Goal: Transaction & Acquisition: Obtain resource

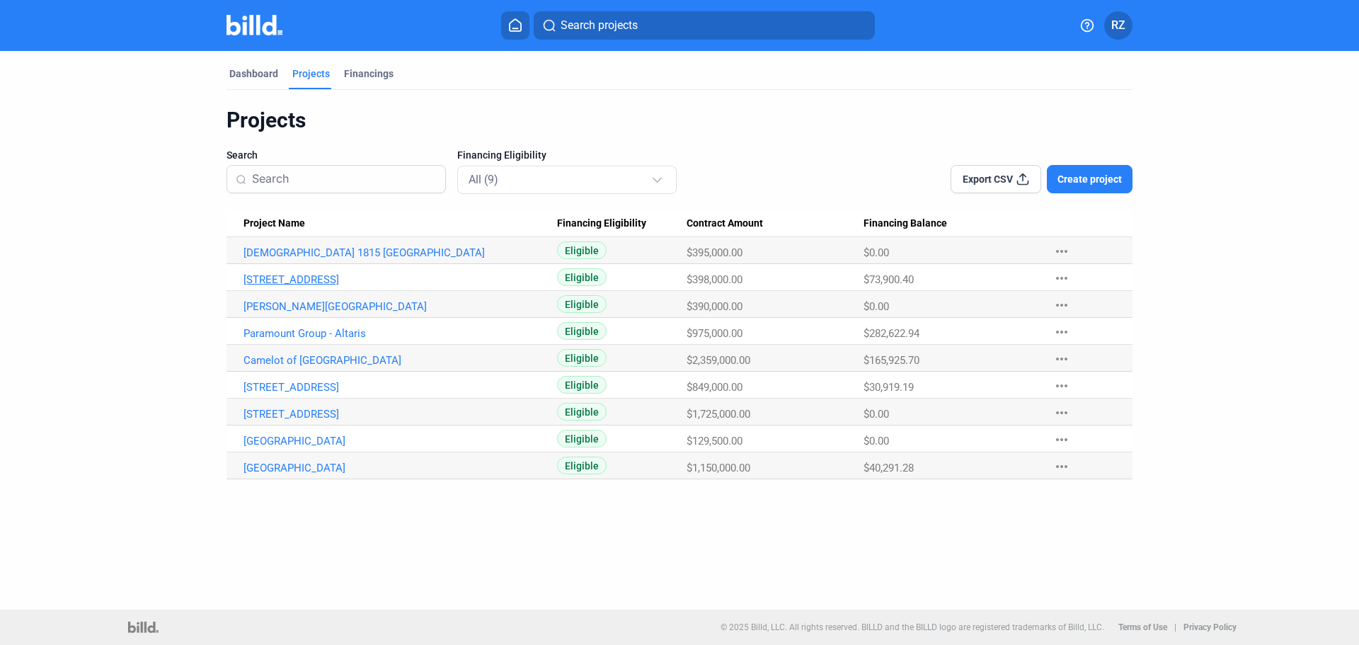
click at [278, 280] on link "[STREET_ADDRESS]" at bounding box center [401, 279] width 314 height 13
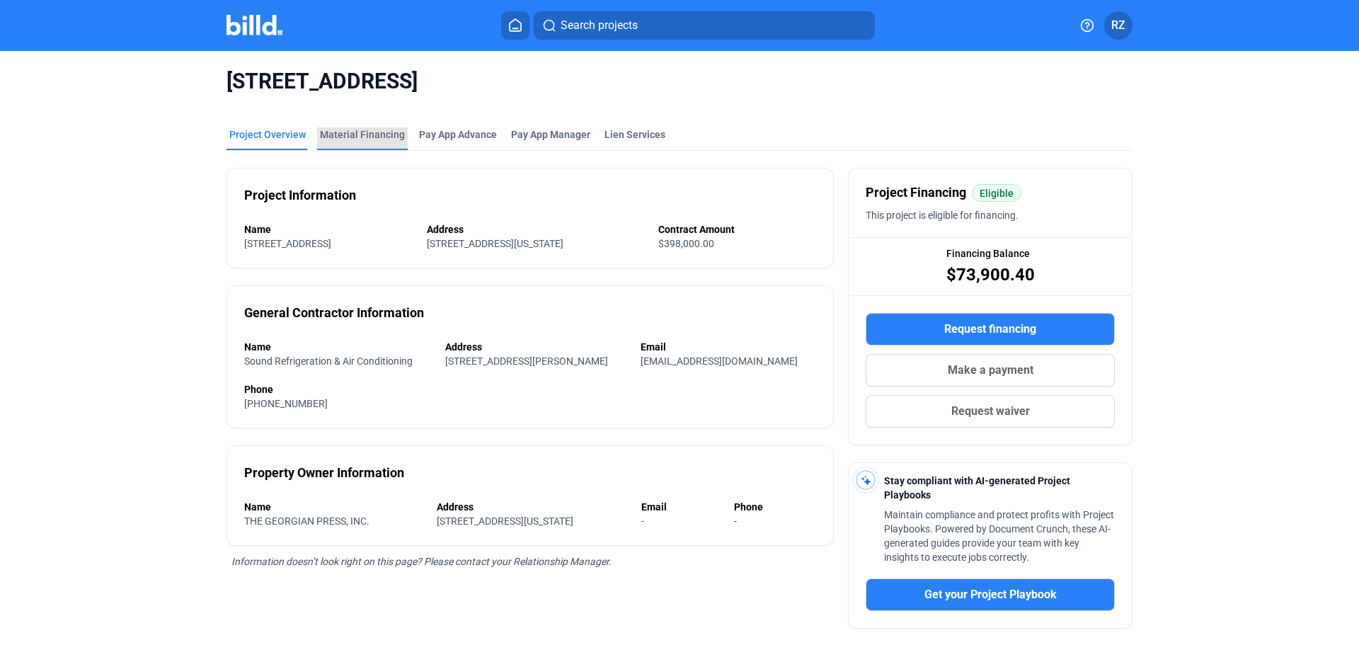
click at [358, 134] on div "Material Financing" at bounding box center [362, 134] width 85 height 14
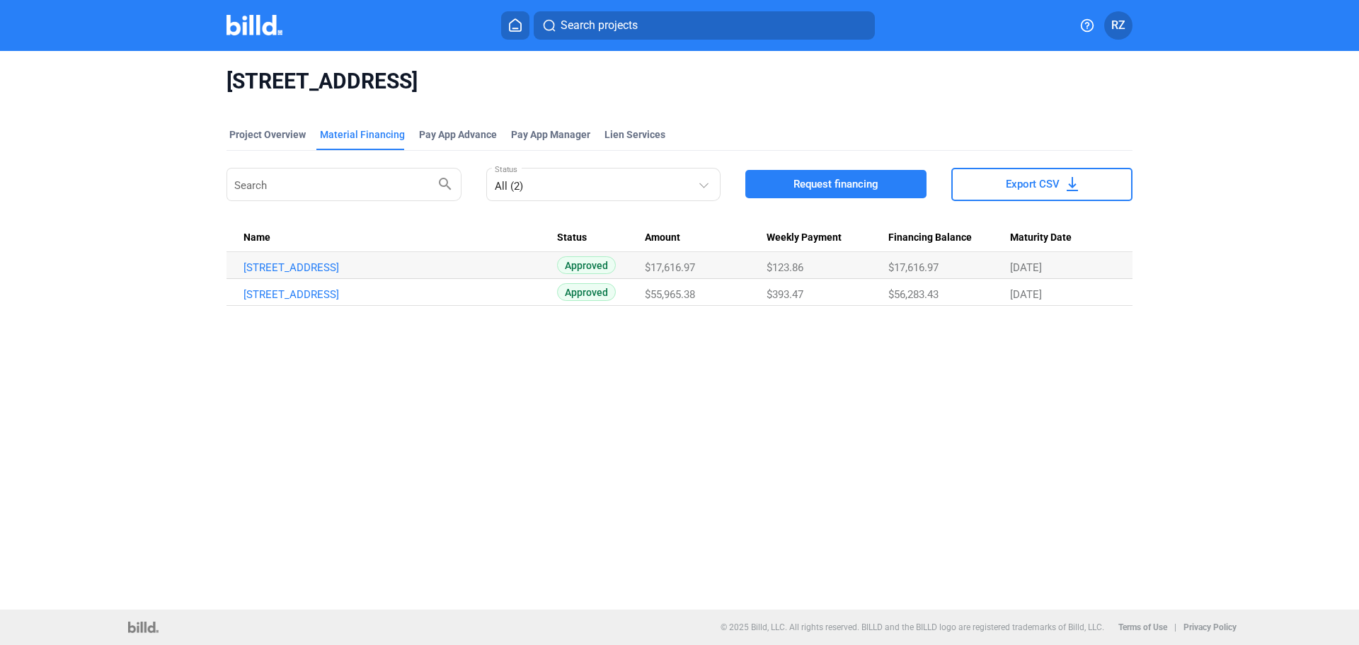
click at [839, 183] on span "Request financing" at bounding box center [836, 184] width 85 height 14
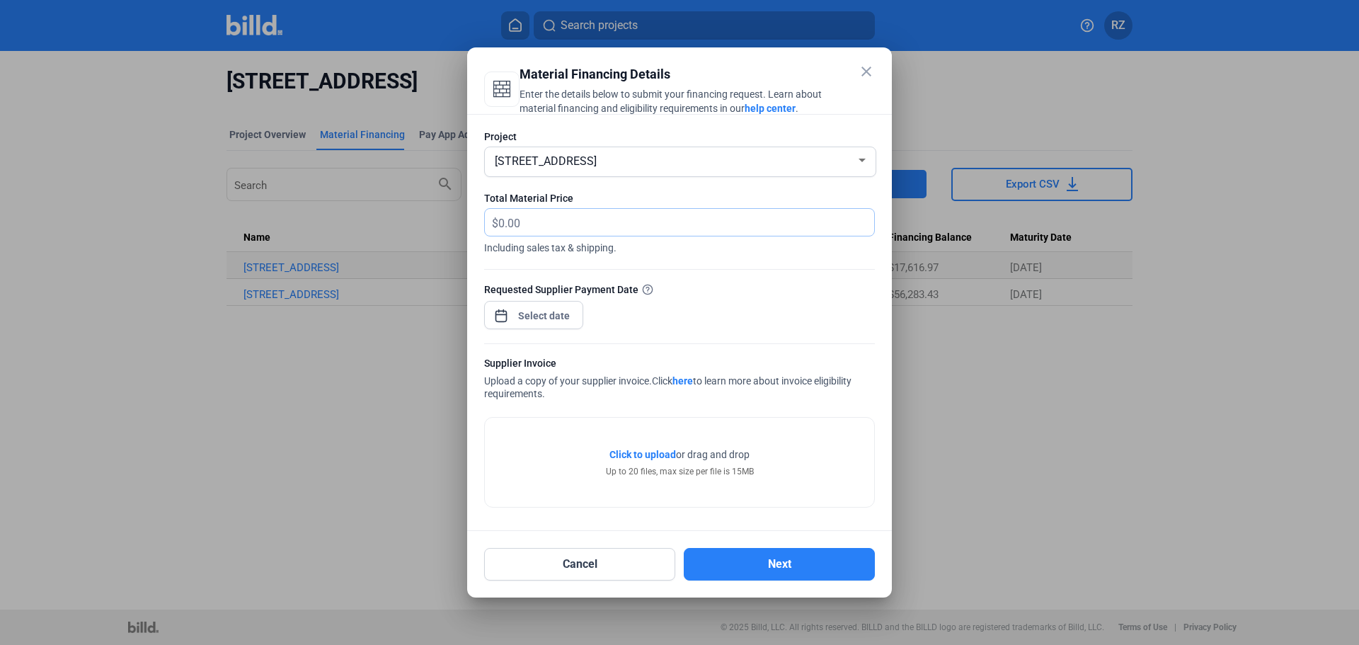
paste input "15,806.68"
type input "15,806.68"
click at [537, 321] on div "close Material Financing Details Enter the details below to submit your financi…" at bounding box center [679, 322] width 1359 height 645
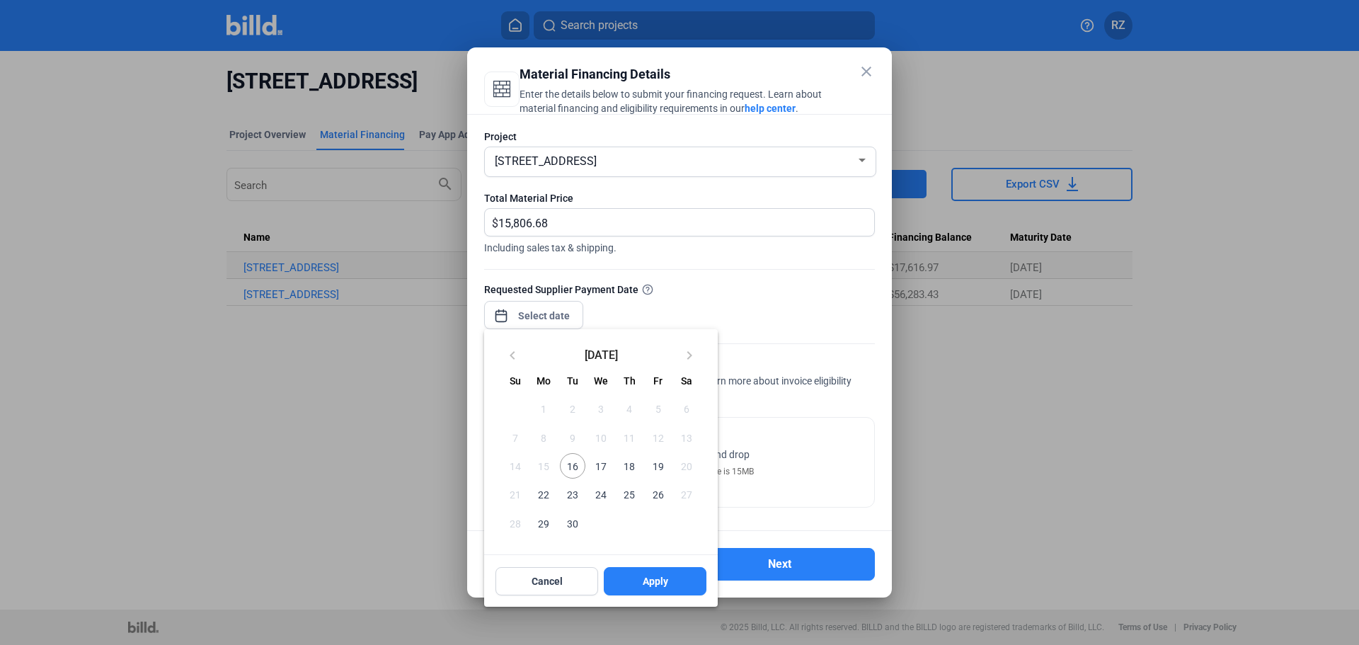
click at [569, 466] on span "16" at bounding box center [572, 465] width 25 height 25
click at [653, 582] on span "Apply" at bounding box center [655, 581] width 25 height 14
type input "[DATE]"
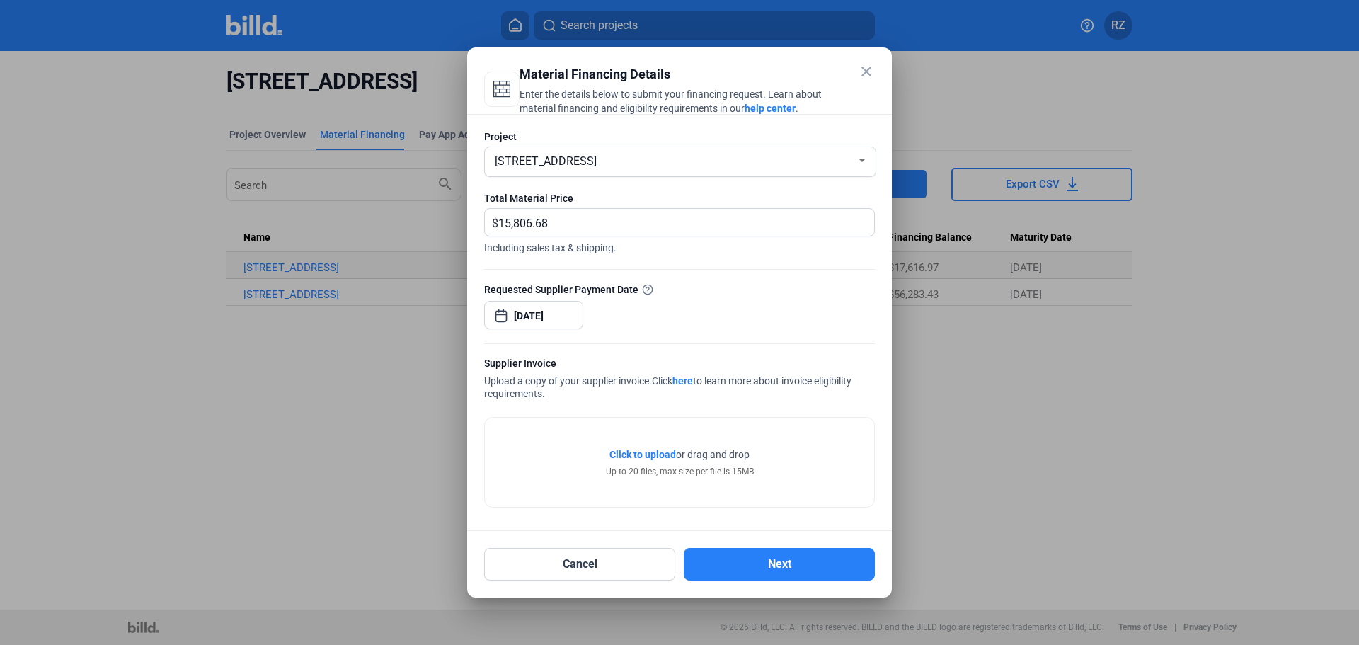
click at [655, 452] on span "Click to upload" at bounding box center [642, 454] width 67 height 11
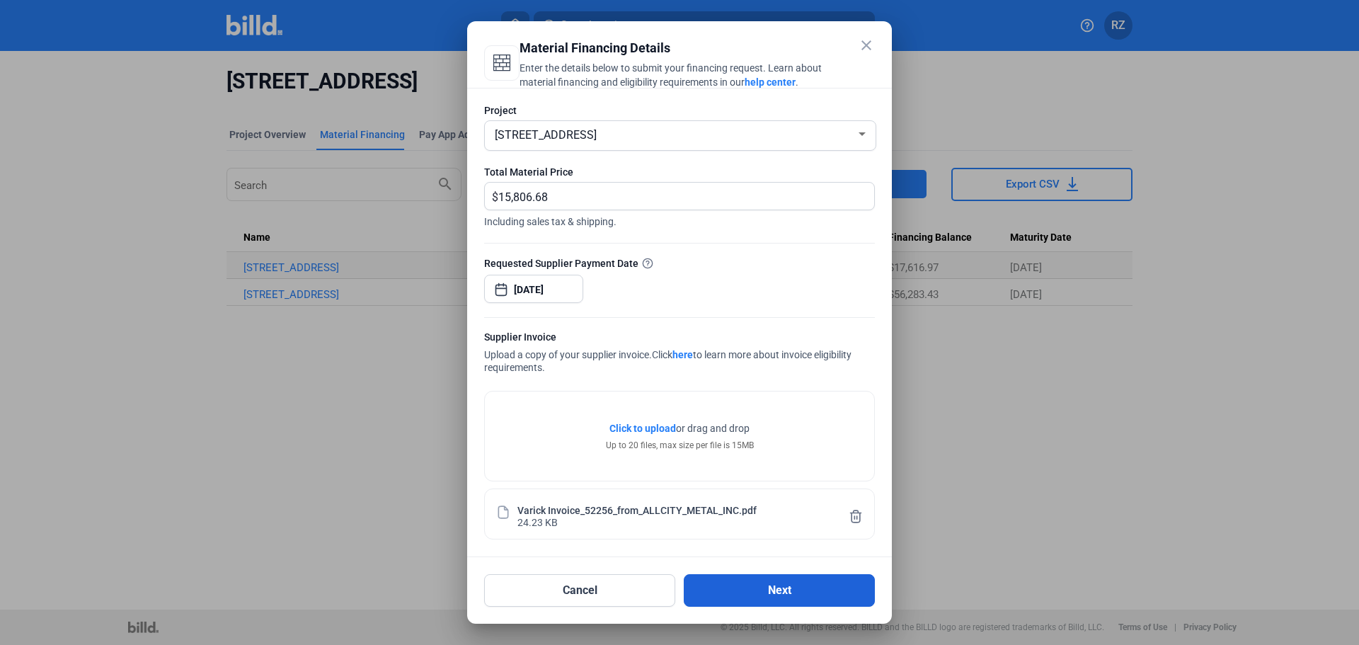
click at [765, 591] on button "Next" at bounding box center [779, 590] width 191 height 33
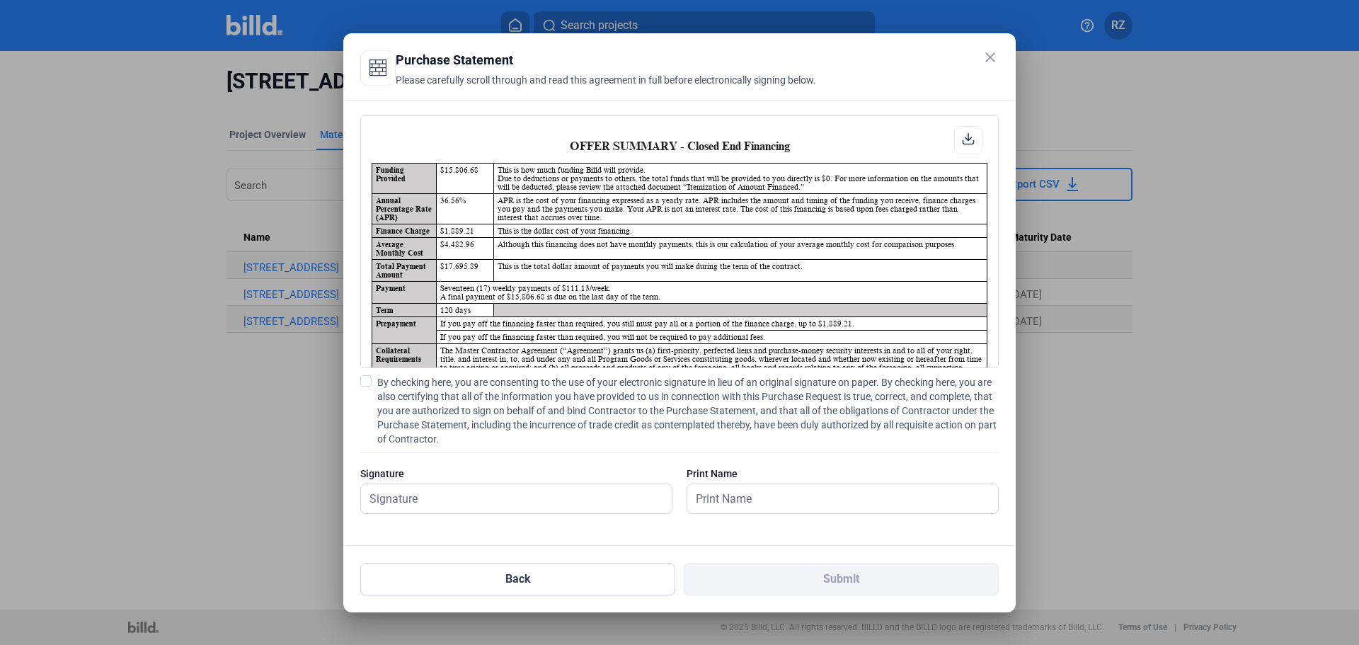
scroll to position [1, 0]
click at [367, 379] on span at bounding box center [365, 380] width 11 height 11
click at [0, 0] on input "By checking here, you are consenting to the use of your electronic signature in…" at bounding box center [0, 0] width 0 height 0
click at [433, 496] on input "text" at bounding box center [516, 498] width 311 height 29
type input "[PERSON_NAME]"
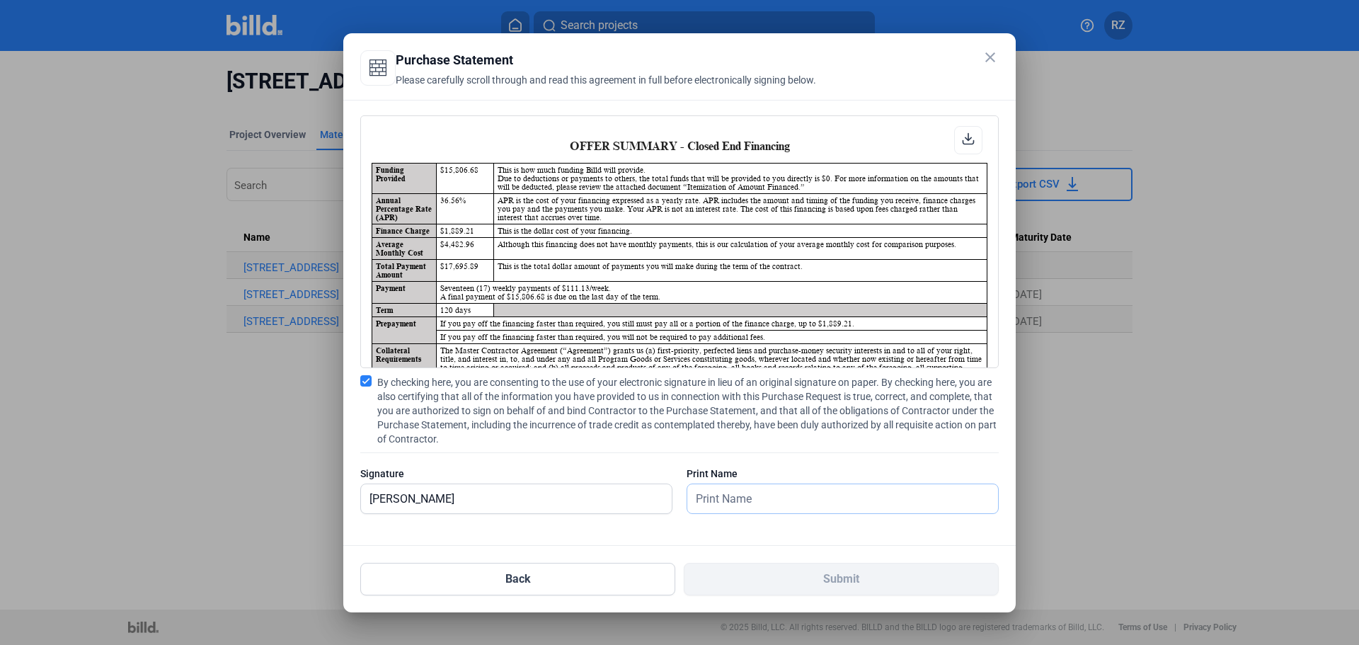
drag, startPoint x: 725, startPoint y: 505, endPoint x: 732, endPoint y: 502, distance: 7.9
click at [725, 505] on input "text" at bounding box center [834, 498] width 295 height 29
type input "[PERSON_NAME]"
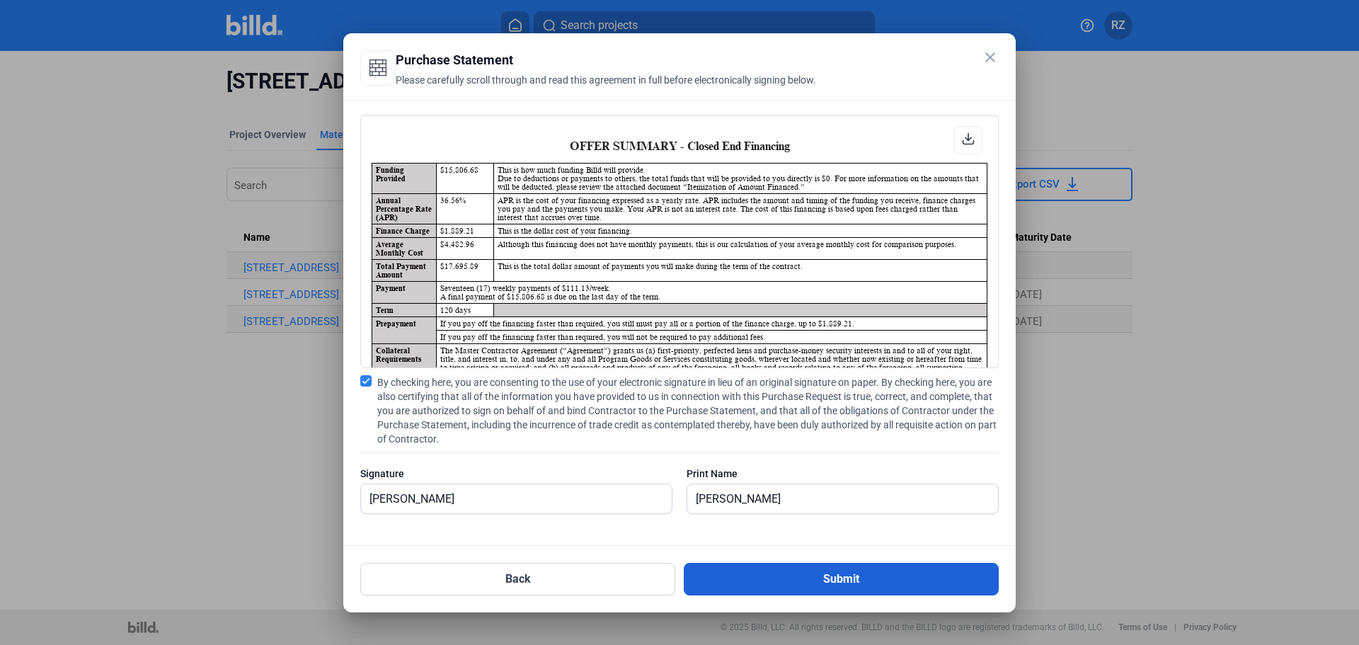
click at [837, 577] on button "Submit" at bounding box center [841, 579] width 315 height 33
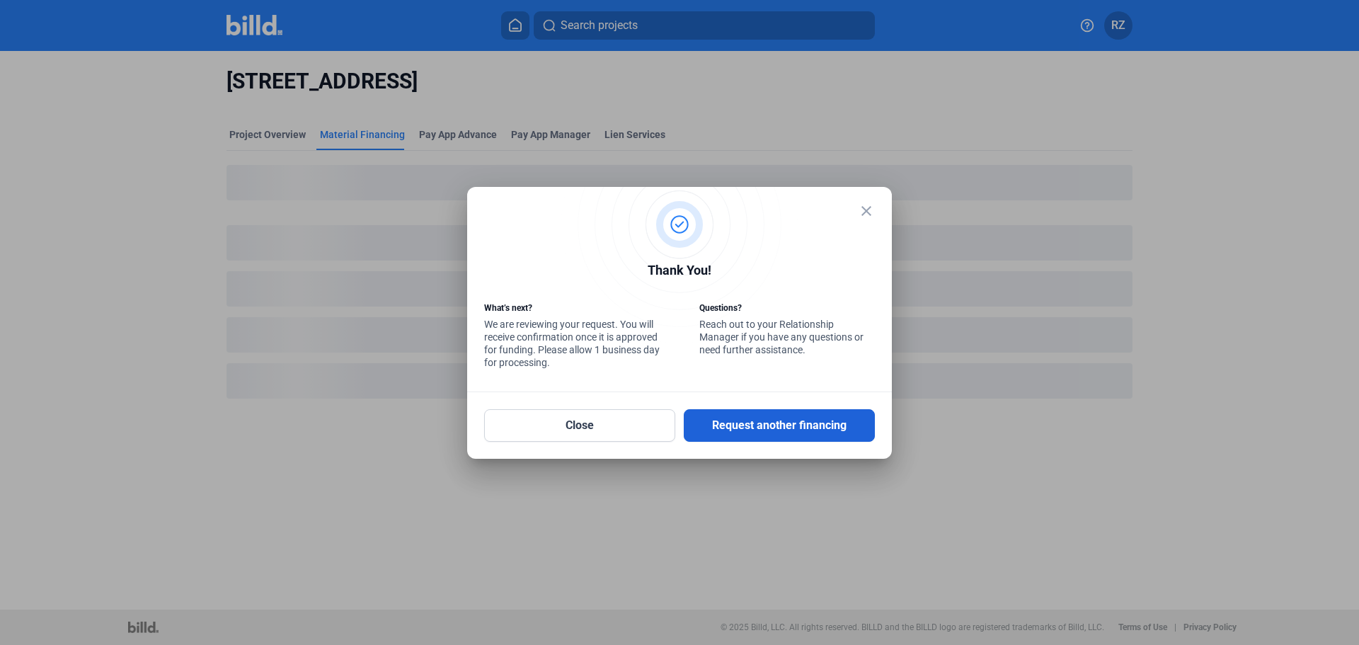
click at [765, 428] on button "Request another financing" at bounding box center [779, 425] width 191 height 33
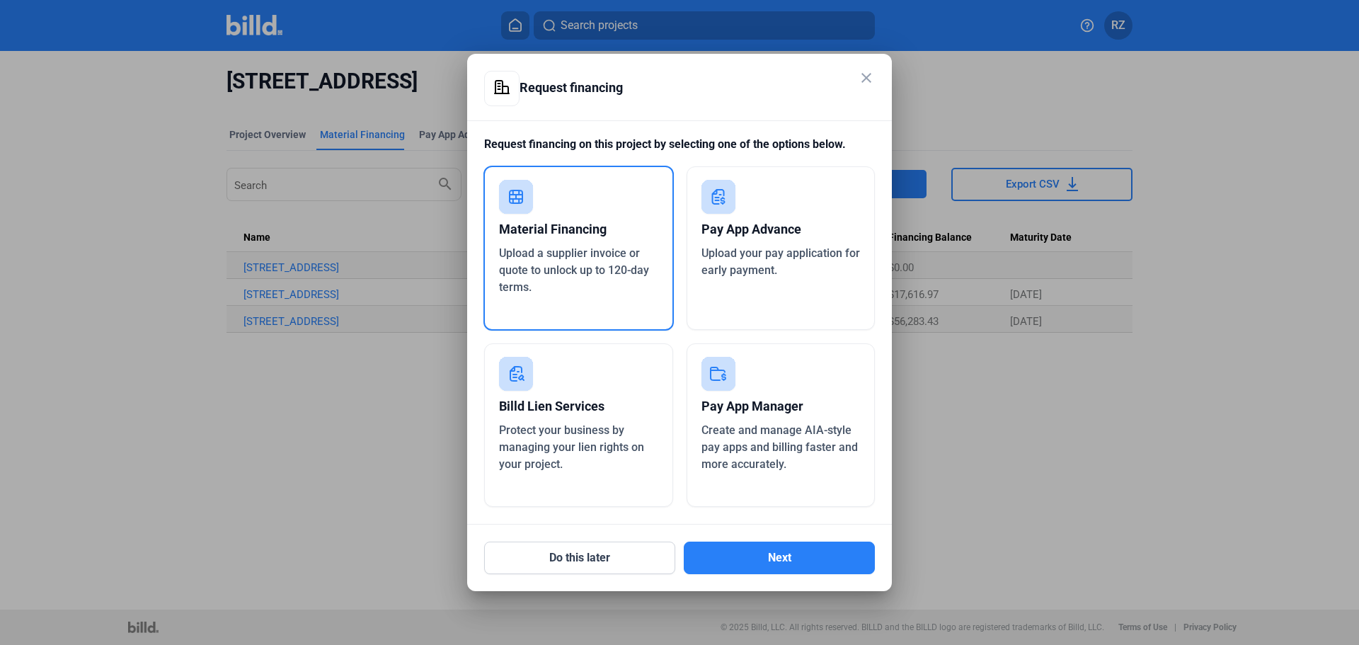
click at [869, 77] on mat-icon "close" at bounding box center [866, 77] width 17 height 17
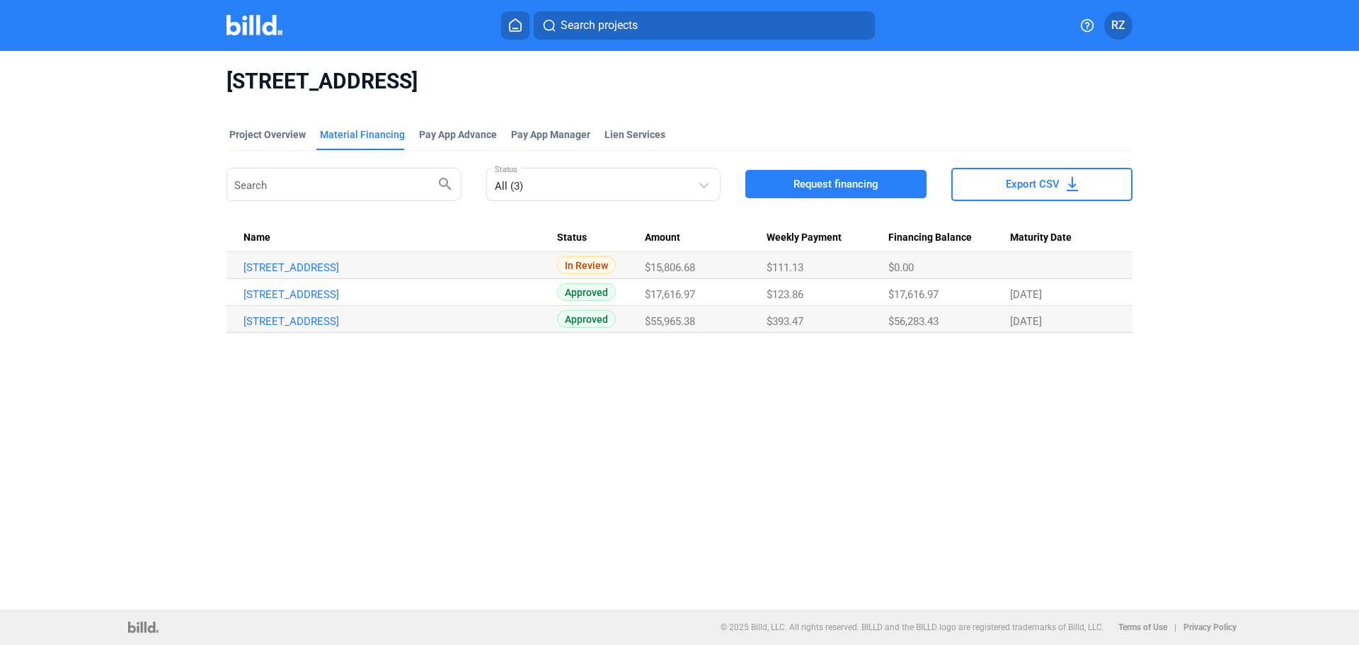
click at [245, 28] on img at bounding box center [255, 25] width 56 height 21
